Goal: Find specific page/section: Find specific page/section

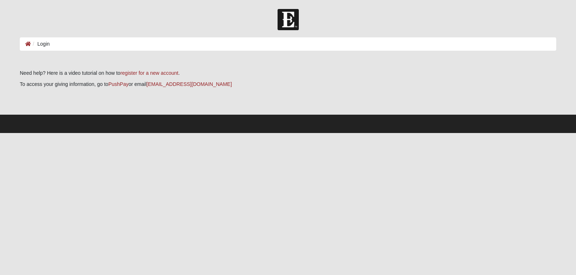
click at [55, 45] on ol "Login" at bounding box center [288, 43] width 536 height 13
click at [42, 44] on li "Login" at bounding box center [40, 44] width 19 height 8
click at [56, 45] on ol "Login" at bounding box center [288, 43] width 536 height 13
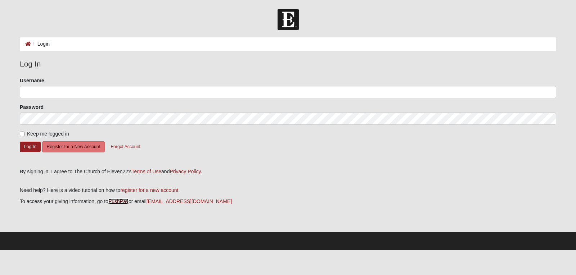
click at [120, 202] on link "PushPay" at bounding box center [118, 202] width 20 height 6
click at [170, 201] on link "[EMAIL_ADDRESS][DOMAIN_NAME]" at bounding box center [188, 202] width 85 height 6
click at [172, 201] on link "[EMAIL_ADDRESS][DOMAIN_NAME]" at bounding box center [188, 202] width 85 height 6
